Goal: Information Seeking & Learning: Learn about a topic

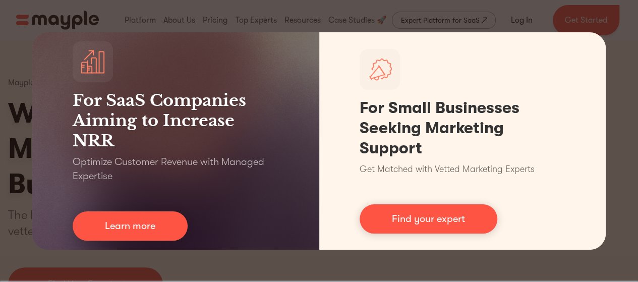
click at [613, 129] on div "For SaaS Companies Aiming to Increase NRR Optimize Customer Revenue with Manage…" at bounding box center [319, 141] width 638 height 282
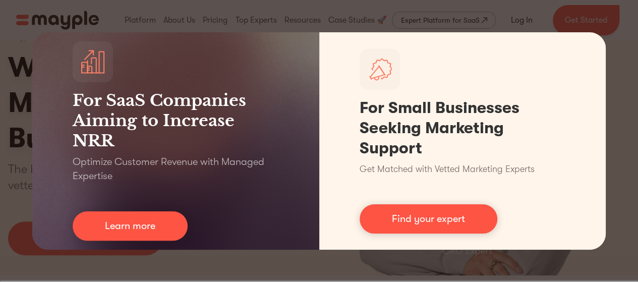
scroll to position [47, 0]
click at [616, 109] on div "For SaaS Companies Aiming to Increase NRR Optimize Customer Revenue with Manage…" at bounding box center [319, 141] width 638 height 282
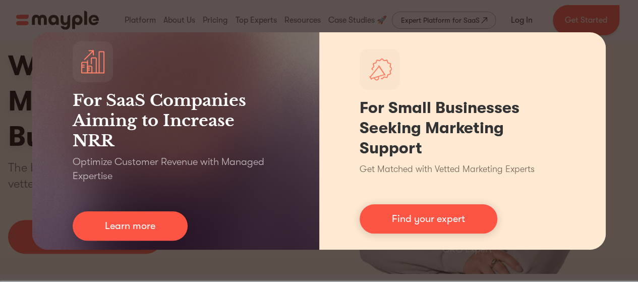
click at [595, 101] on div "For Small Businesses Seeking Marketing Support Get Matched with Vetted Marketin…" at bounding box center [462, 140] width 287 height 217
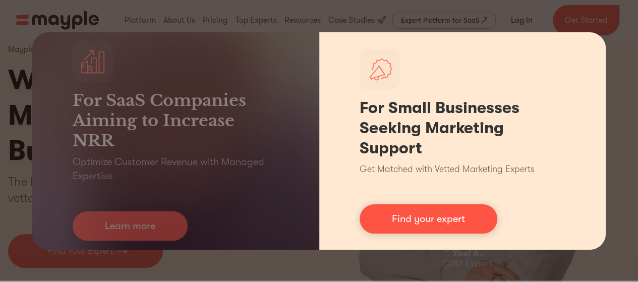
click at [572, 65] on div "For Small Businesses Seeking Marketing Support Get Matched with Vetted Marketin…" at bounding box center [462, 140] width 287 height 217
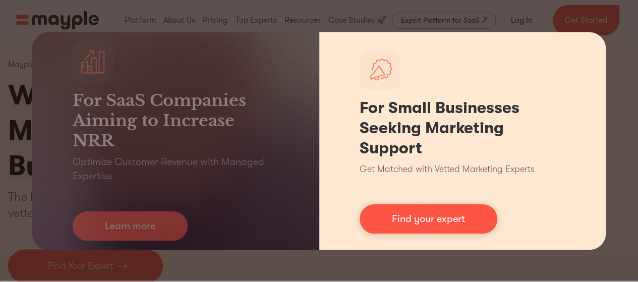
scroll to position [0, 0]
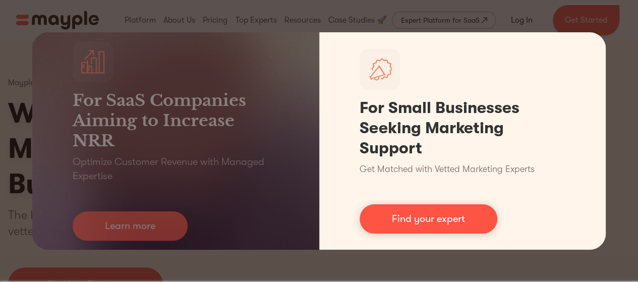
click at [270, 177] on p "Optimize Customer Revenue with Managed Expertise" at bounding box center [176, 169] width 206 height 28
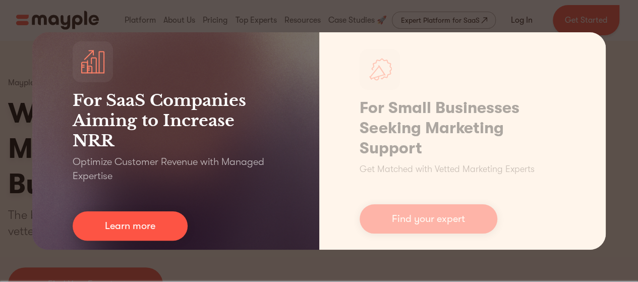
click at [236, 276] on div "For SaaS Companies Aiming to Increase NRR Optimize Customer Revenue with Manage…" at bounding box center [319, 141] width 638 height 282
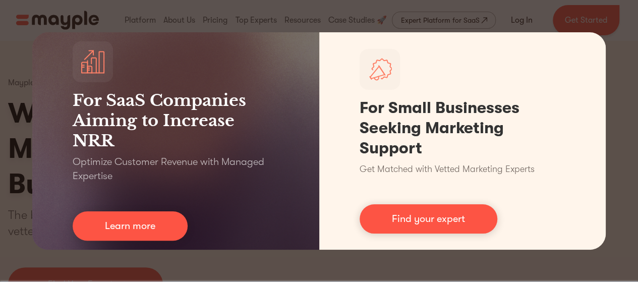
click at [251, 271] on div "For SaaS Companies Aiming to Increase NRR Optimize Customer Revenue with Manage…" at bounding box center [319, 141] width 638 height 282
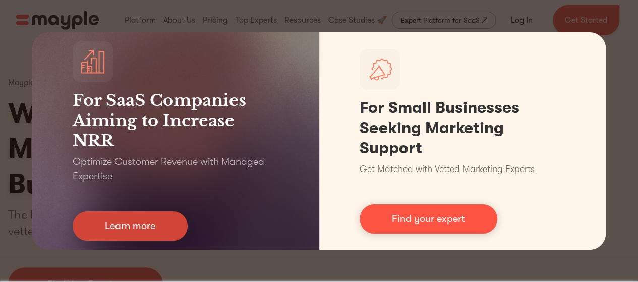
click at [164, 238] on link "Learn more" at bounding box center [130, 225] width 115 height 29
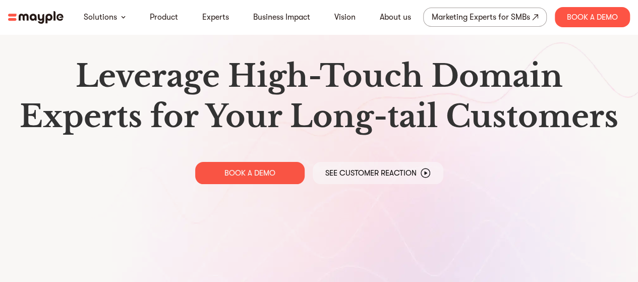
click at [46, 17] on img at bounding box center [35, 17] width 55 height 13
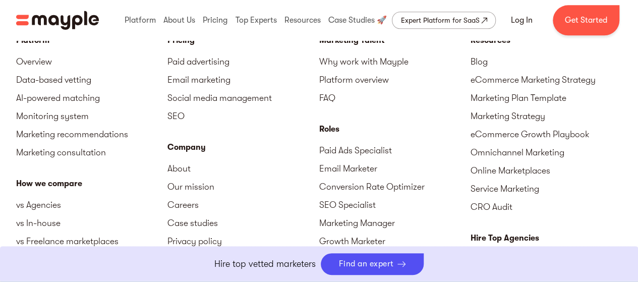
scroll to position [4484, 0]
click at [382, 154] on link "Paid Ads Specialist" at bounding box center [394, 150] width 151 height 18
